Goal: Task Accomplishment & Management: Manage account settings

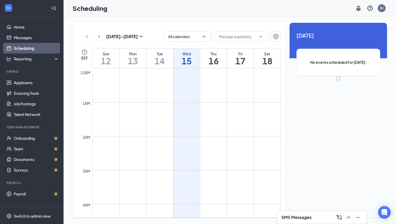
scroll to position [260, 0]
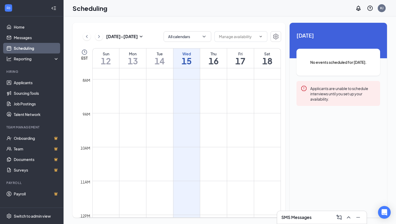
click at [28, 47] on link "Scheduling" at bounding box center [36, 48] width 45 height 11
click at [24, 137] on link "Onboarding" at bounding box center [36, 138] width 45 height 11
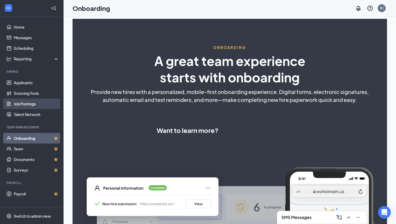
select select "US"
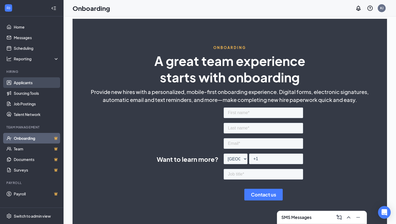
click at [30, 84] on link "Applicants" at bounding box center [36, 82] width 45 height 11
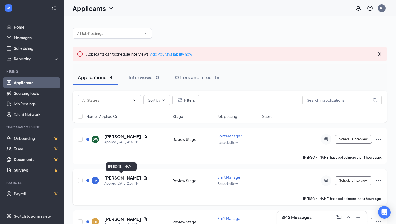
click at [115, 180] on h5 "[PERSON_NAME]" at bounding box center [122, 178] width 37 height 6
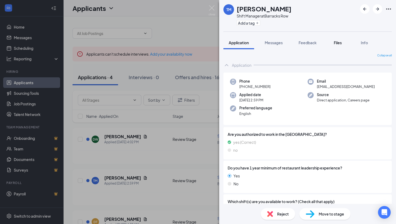
click at [337, 43] on span "Files" at bounding box center [338, 42] width 8 height 5
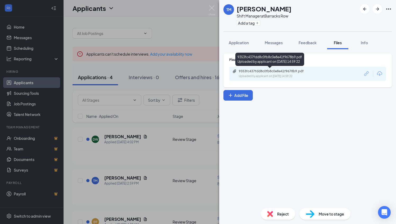
click at [305, 73] on div "9353fc437fdd8c0fb8c0e8e41f9678b9.pdf" at bounding box center [276, 71] width 74 height 4
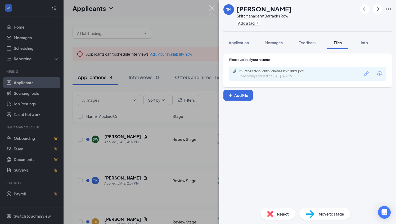
click at [213, 8] on img at bounding box center [211, 10] width 7 height 10
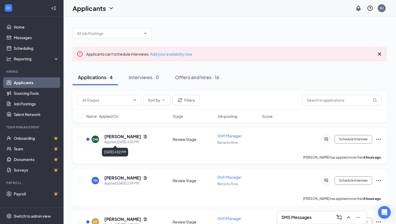
click at [124, 137] on h5 "[PERSON_NAME]" at bounding box center [122, 137] width 37 height 6
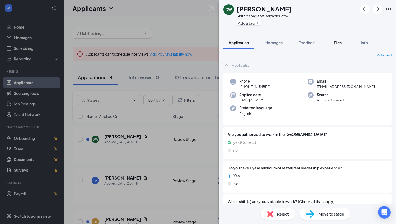
click at [336, 43] on span "Files" at bounding box center [338, 42] width 8 height 5
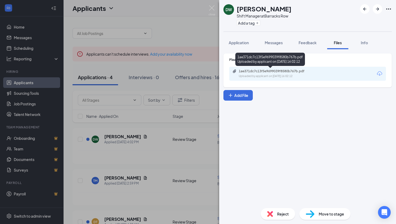
click at [301, 75] on div "Uploaded by applicant on [DATE] 16:02:12" at bounding box center [278, 76] width 79 height 4
